Goal: Transaction & Acquisition: Purchase product/service

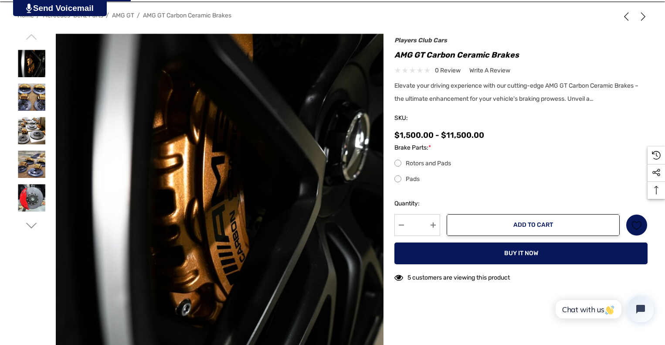
click at [398, 178] on label "Pads" at bounding box center [520, 179] width 253 height 10
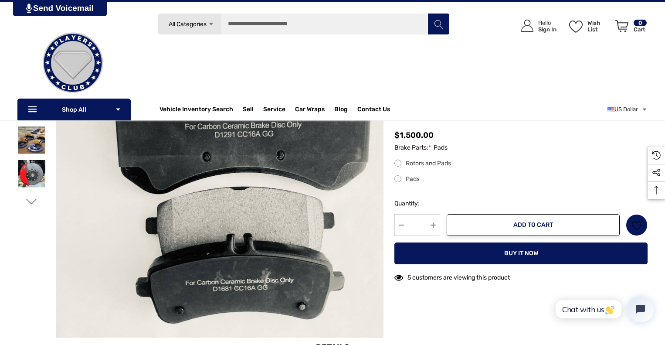
scroll to position [158, 0]
click at [555, 157] on div "Brake Parts: * Pads Rotors and Pads Pads" at bounding box center [520, 168] width 253 height 51
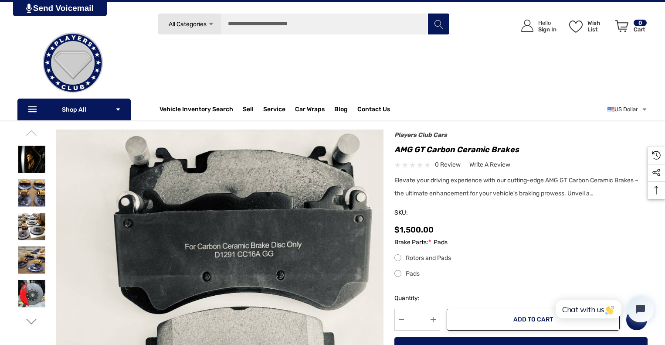
scroll to position [37, 0]
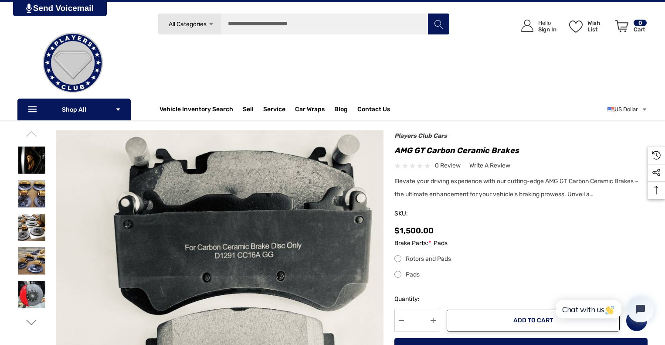
click at [482, 10] on header "Vehicle Marketplace. Shop Online. Nationwide Delivery. | 404.602.9593 | [EMAIL_…" at bounding box center [332, 60] width 665 height 120
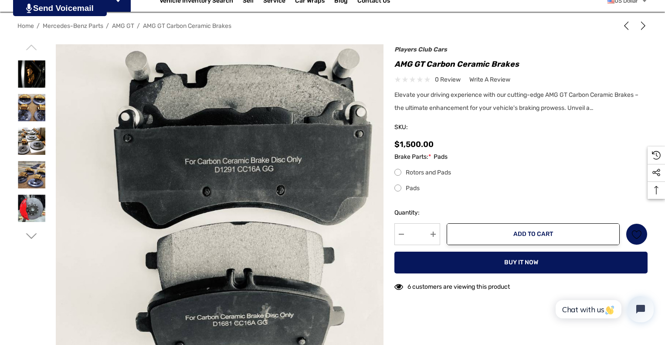
scroll to position [130, 0]
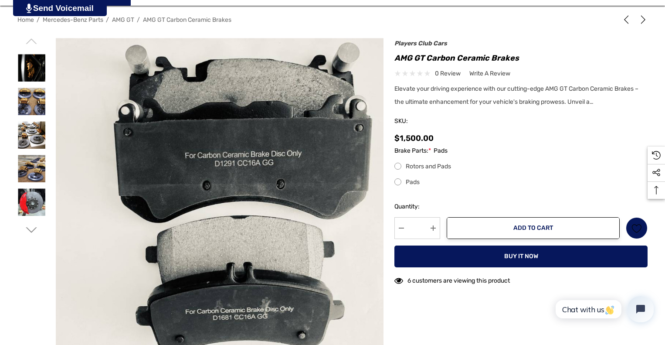
click at [398, 164] on label "Rotors and Pads" at bounding box center [520, 166] width 253 height 10
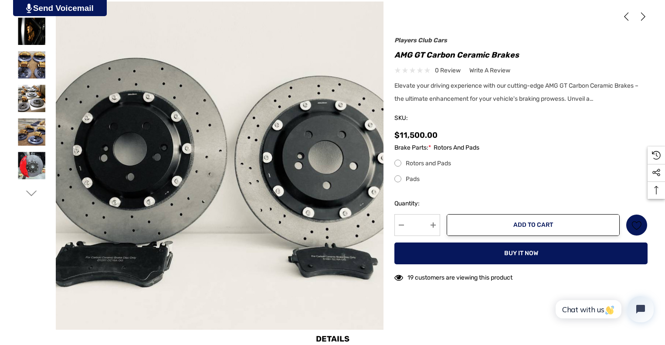
scroll to position [167, 0]
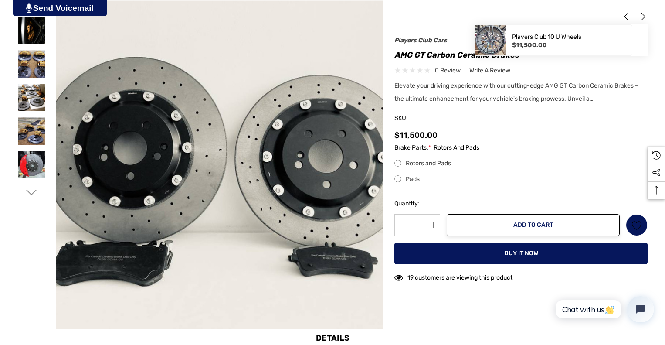
click at [644, 15] on icon "Next" at bounding box center [643, 16] width 9 height 9
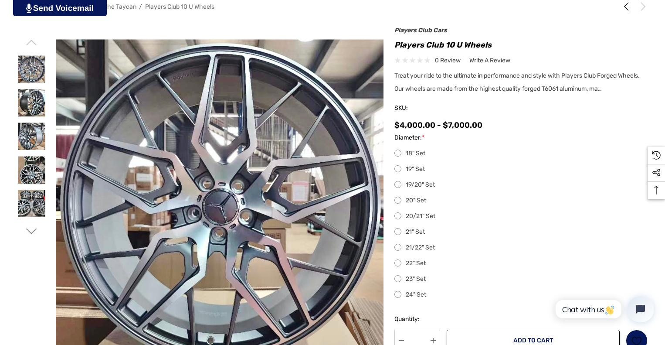
scroll to position [143, 0]
click at [397, 262] on label "22" Set" at bounding box center [520, 263] width 253 height 10
